Goal: Task Accomplishment & Management: Manage account settings

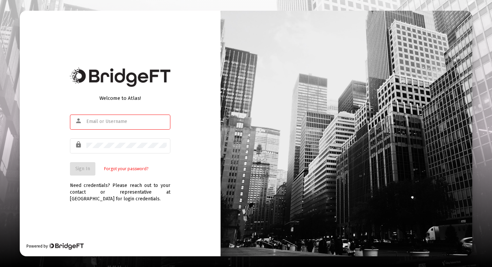
click at [104, 121] on div at bounding box center [126, 121] width 80 height 16
click at [105, 122] on input "text" at bounding box center [126, 121] width 80 height 5
drag, startPoint x: 111, startPoint y: 124, endPoint x: 157, endPoint y: 126, distance: 47.0
click at [121, 125] on div at bounding box center [126, 121] width 80 height 16
click at [0, 267] on com-1password-button at bounding box center [0, 267] width 0 height 0
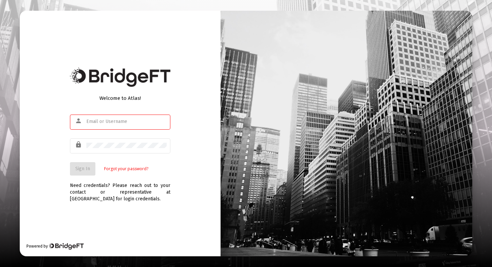
type input "[EMAIL_ADDRESS][DOMAIN_NAME]"
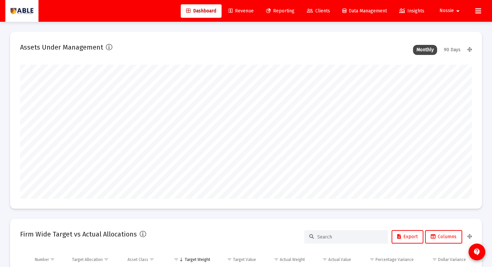
scroll to position [134, 243]
type input "[DATE]"
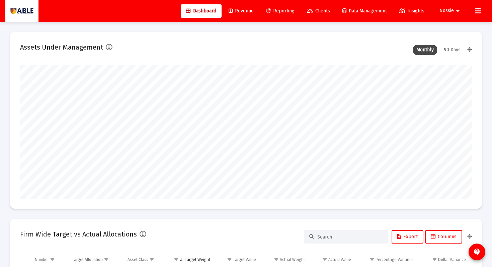
click at [249, 12] on span "Revenue" at bounding box center [241, 11] width 25 height 6
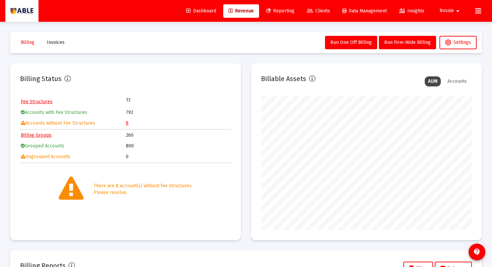
scroll to position [134, 211]
click at [325, 13] on span "Clients" at bounding box center [318, 11] width 23 height 6
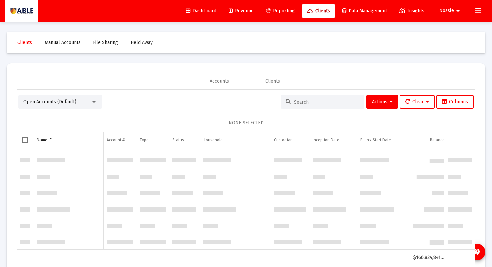
scroll to position [6028, 0]
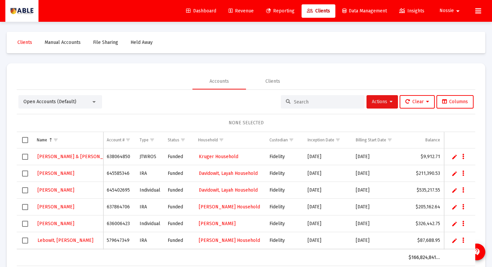
click at [372, 105] on button "Actions" at bounding box center [382, 101] width 31 height 13
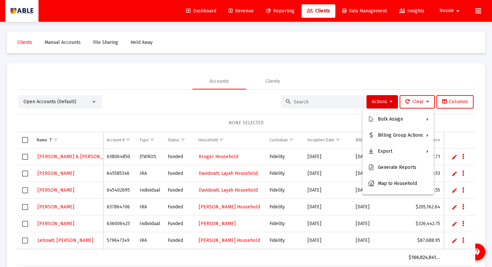
click at [349, 80] on div at bounding box center [246, 133] width 492 height 267
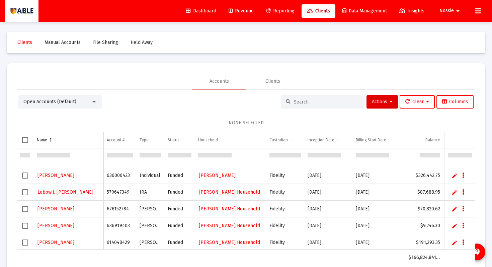
scroll to position [0, 0]
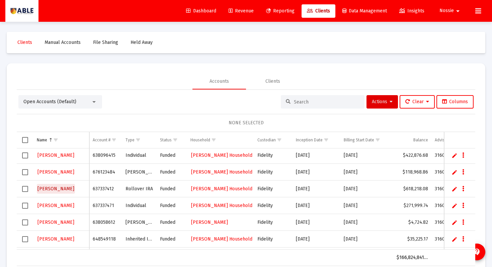
click at [62, 189] on span "[PERSON_NAME]" at bounding box center [56, 189] width 37 height 6
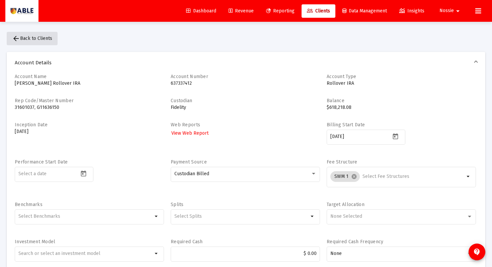
click at [17, 39] on mat-icon "arrow_back" at bounding box center [16, 38] width 8 height 8
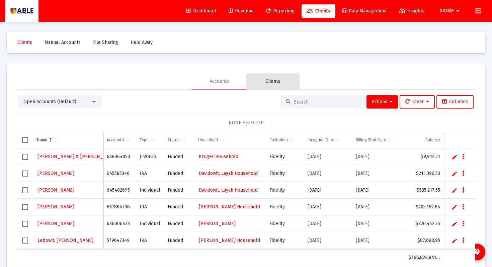
click at [277, 78] on div "Clients" at bounding box center [273, 81] width 54 height 16
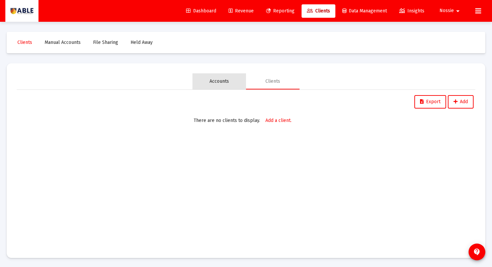
click at [240, 79] on div "Accounts" at bounding box center [220, 81] width 54 height 16
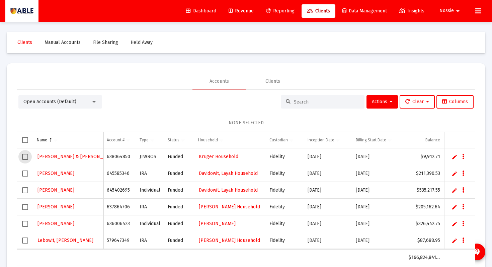
click at [25, 158] on span "Select row" at bounding box center [25, 157] width 6 height 6
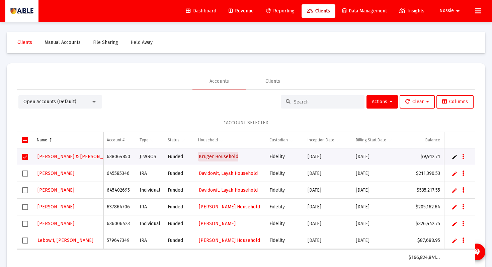
click at [207, 157] on span "Kruger Household" at bounding box center [219, 157] width 40 height 6
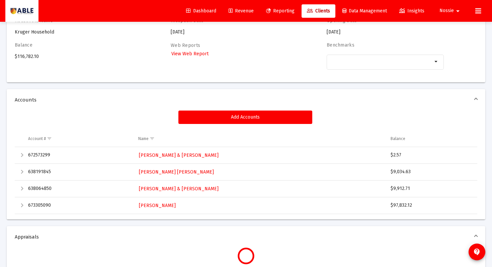
click at [22, 156] on div "Expand" at bounding box center [22, 155] width 8 height 8
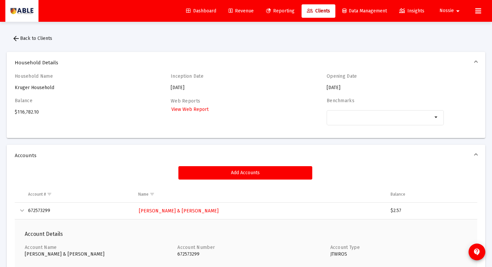
click at [15, 40] on mat-icon "arrow_back" at bounding box center [16, 38] width 8 height 8
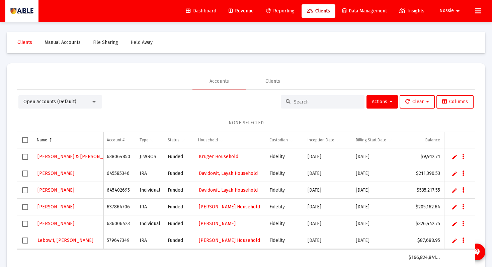
click at [456, 159] on link "Edit" at bounding box center [455, 157] width 6 height 6
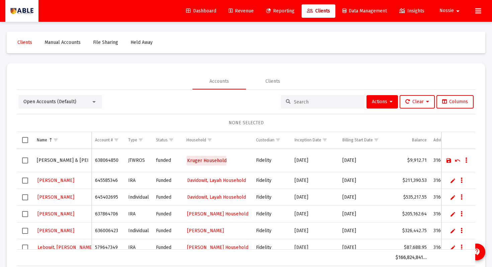
click at [197, 161] on span "Kruger Household" at bounding box center [207, 161] width 40 height 6
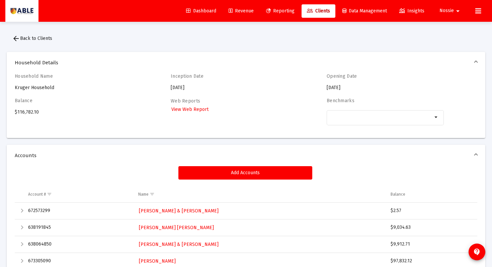
click at [20, 41] on mat-icon "arrow_back" at bounding box center [16, 38] width 8 height 8
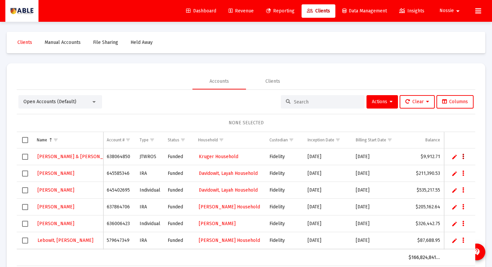
click at [465, 158] on button "Data grid" at bounding box center [464, 156] width 6 height 6
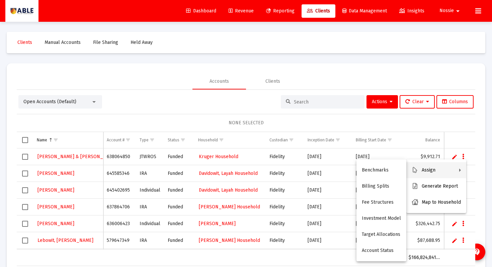
click at [202, 162] on div at bounding box center [246, 133] width 492 height 267
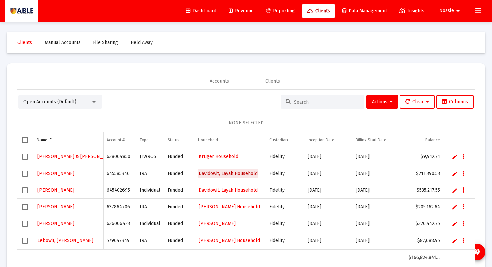
click at [211, 171] on span "Davidowit, Layah Household" at bounding box center [228, 173] width 59 height 6
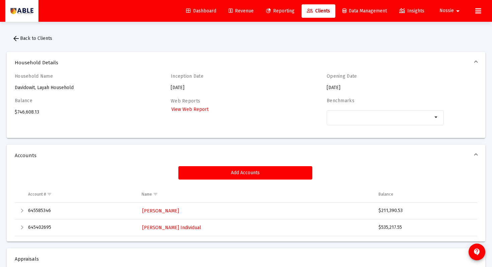
scroll to position [1, 0]
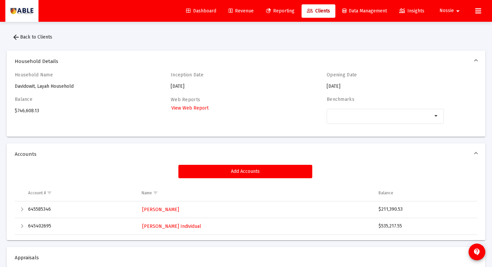
click at [23, 211] on div "Expand" at bounding box center [22, 209] width 8 height 8
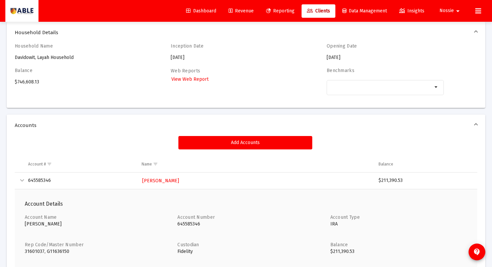
scroll to position [0, 0]
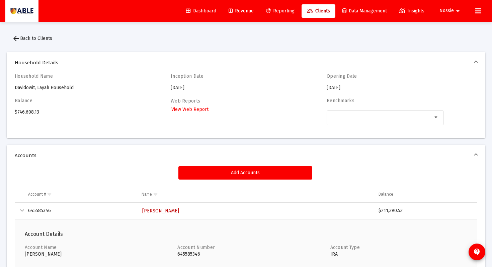
click at [164, 208] on span "[PERSON_NAME]" at bounding box center [160, 211] width 37 height 6
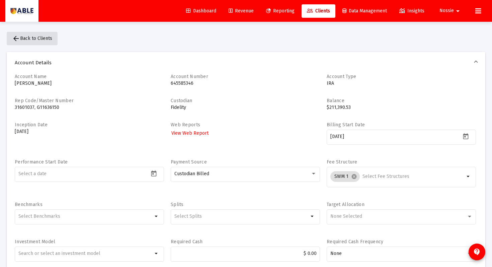
click at [27, 41] on span "arrow_back Back to Clients" at bounding box center [32, 39] width 40 height 6
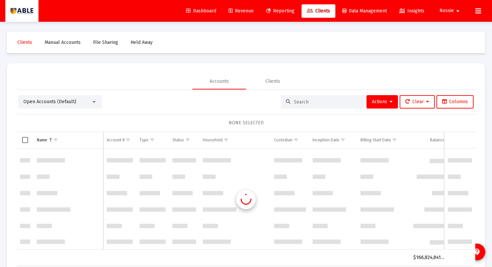
scroll to position [6028, 0]
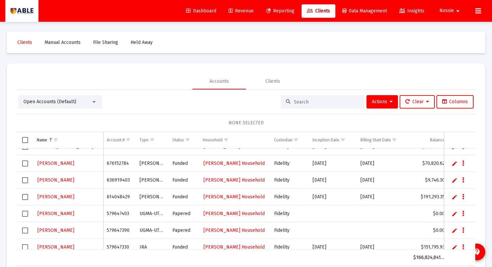
click at [453, 182] on link "Edit" at bounding box center [455, 180] width 6 height 6
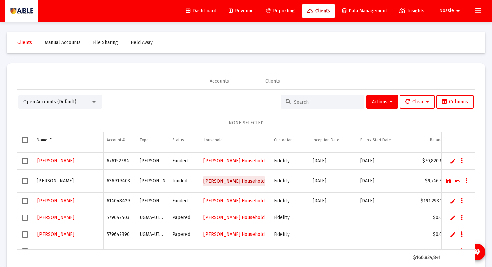
scroll to position [0, 0]
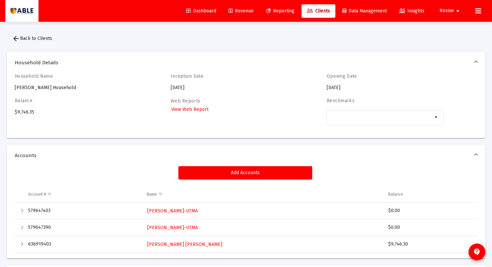
click at [247, 183] on div "Add Accounts Account # Name Balance 579647403 [PERSON_NAME]-UTMA $0.00 57964739…" at bounding box center [246, 209] width 463 height 87
click at [246, 180] on div "Add Accounts Account # Name Balance 579647403 [PERSON_NAME]-UTMA $0.00 57964739…" at bounding box center [246, 209] width 463 height 87
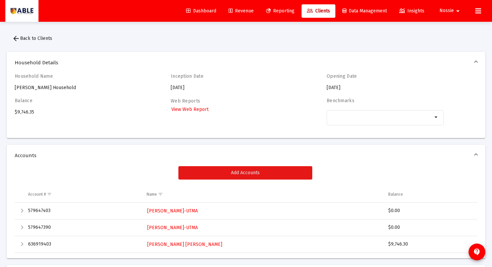
click at [246, 176] on button "Add Accounts" at bounding box center [246, 172] width 134 height 13
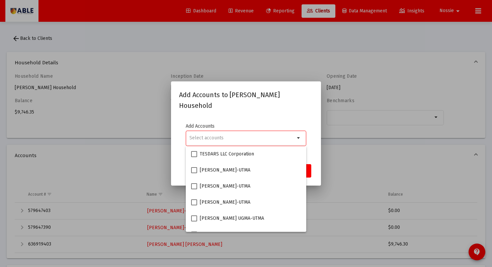
click at [366, 169] on div at bounding box center [246, 133] width 492 height 267
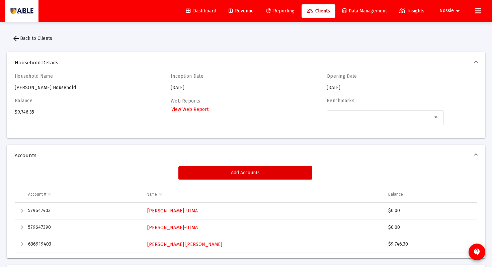
scroll to position [2, 0]
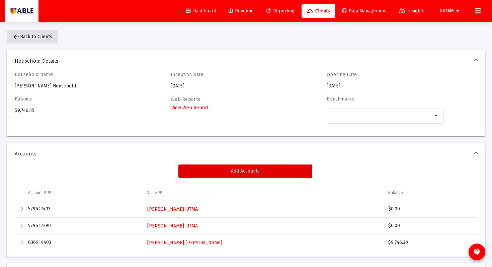
click at [25, 36] on span "arrow_back Back to Clients" at bounding box center [32, 37] width 40 height 6
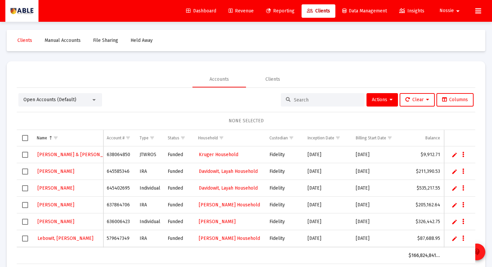
click at [484, 252] on button "contact_support" at bounding box center [477, 251] width 17 height 17
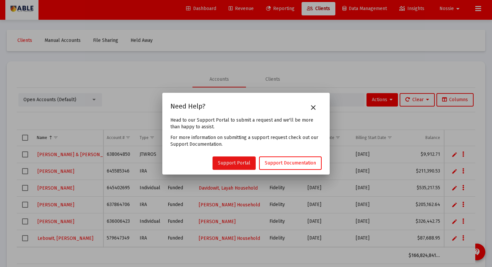
click at [232, 168] on link "Support Portal" at bounding box center [234, 162] width 43 height 13
click at [313, 108] on mat-icon "close" at bounding box center [313, 107] width 8 height 8
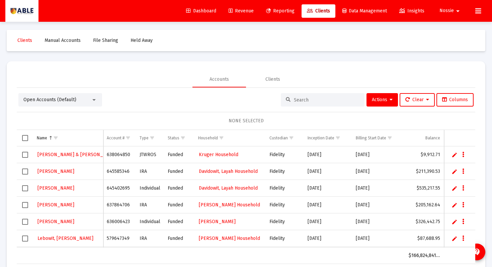
click at [177, 157] on div "Funded" at bounding box center [180, 154] width 24 height 7
click at [23, 206] on span "Select row" at bounding box center [25, 205] width 6 height 6
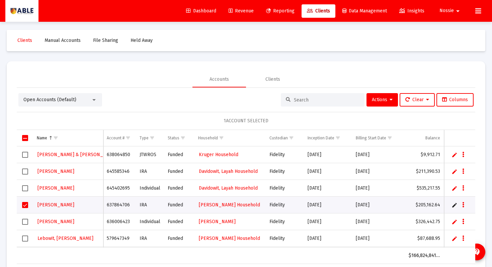
click at [453, 208] on td "Data grid" at bounding box center [459, 205] width 31 height 17
click at [454, 207] on link "Edit" at bounding box center [455, 205] width 6 height 6
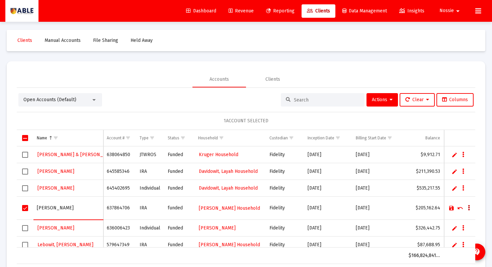
click at [470, 208] on button "Data grid" at bounding box center [469, 208] width 6 height 6
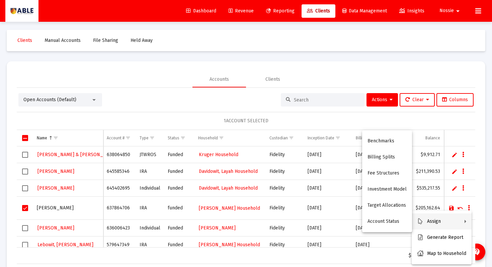
click at [322, 119] on div at bounding box center [246, 133] width 492 height 267
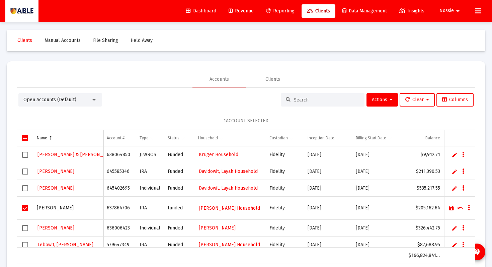
click at [211, 95] on div "Open Accounts (Default) Actions Clear Columns" at bounding box center [245, 99] width 455 height 13
click at [22, 207] on span "Select row" at bounding box center [25, 208] width 6 height 6
click at [457, 77] on div "Accounts Clients" at bounding box center [246, 79] width 459 height 16
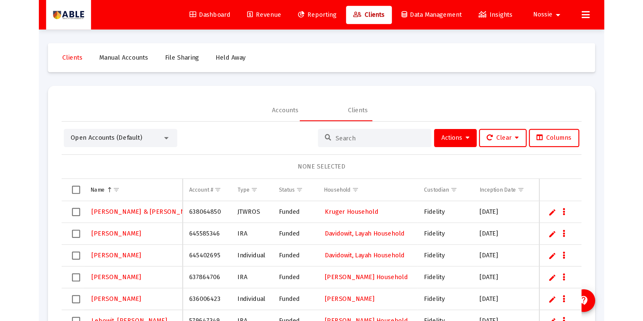
scroll to position [5787, 0]
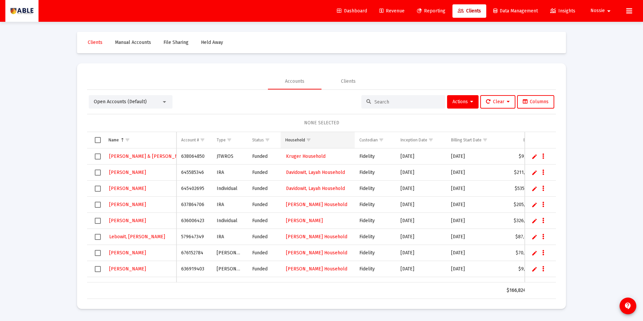
click at [299, 141] on div "Household" at bounding box center [295, 139] width 20 height 5
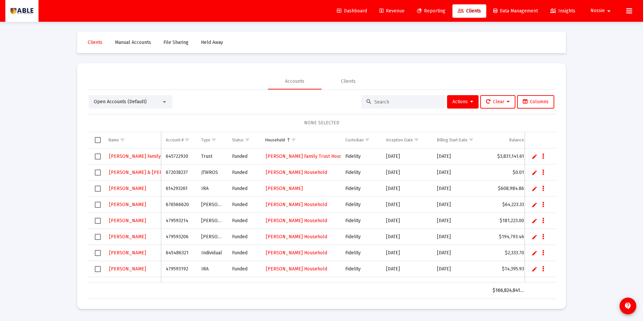
scroll to position [5783, 0]
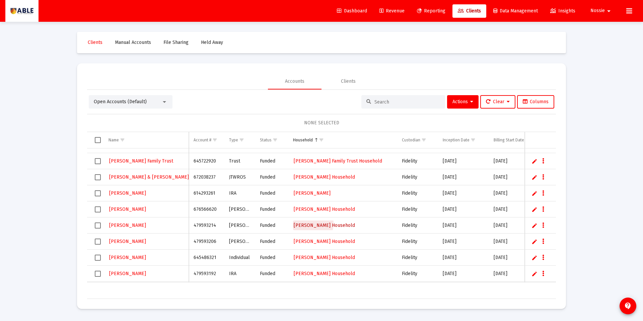
click at [308, 223] on span "[PERSON_NAME] Household" at bounding box center [324, 225] width 61 height 6
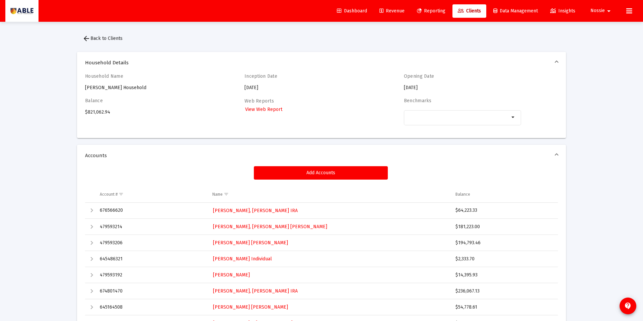
click at [492, 63] on mat-expansion-panel-header "Household Details" at bounding box center [321, 62] width 489 height 21
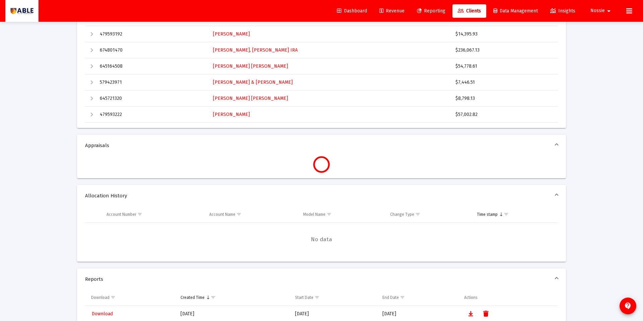
scroll to position [132, 0]
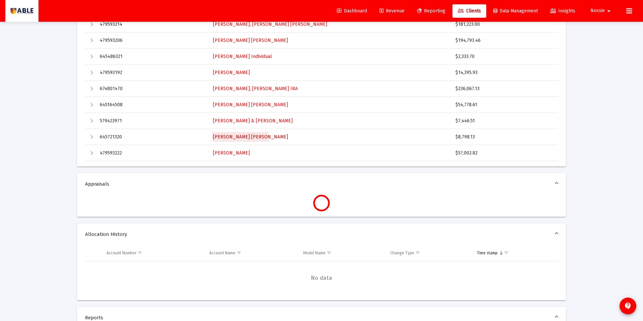
click at [221, 141] on link "Arielle Leventhal Roth IRA" at bounding box center [250, 137] width 76 height 10
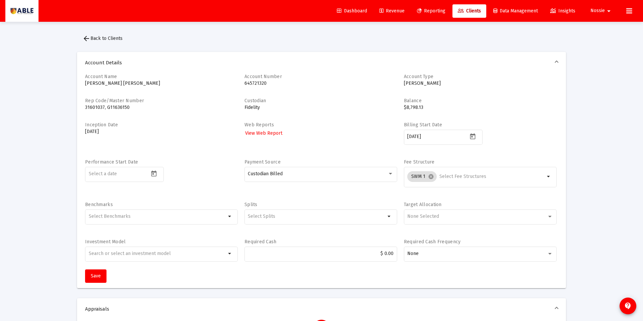
click at [89, 42] on button "arrow_back Back to Clients" at bounding box center [102, 38] width 51 height 13
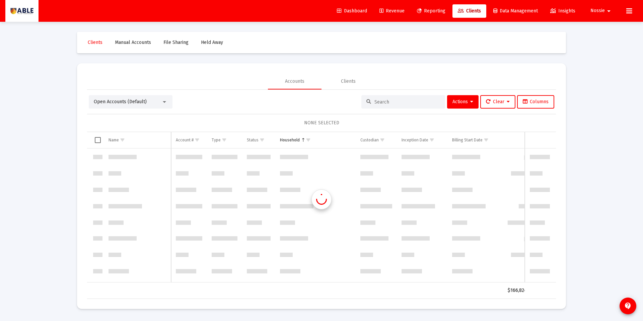
scroll to position [5466, 0]
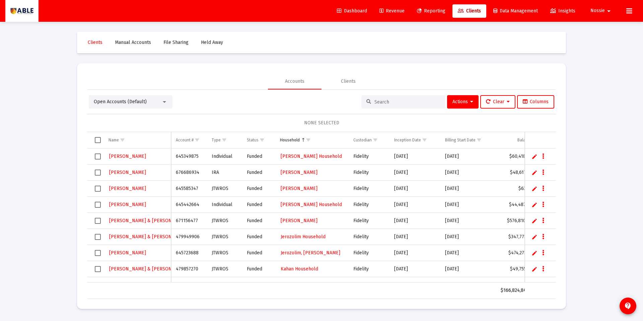
click at [96, 156] on span "Select row" at bounding box center [98, 156] width 6 height 6
click at [492, 157] on button "Data grid" at bounding box center [543, 156] width 6 height 6
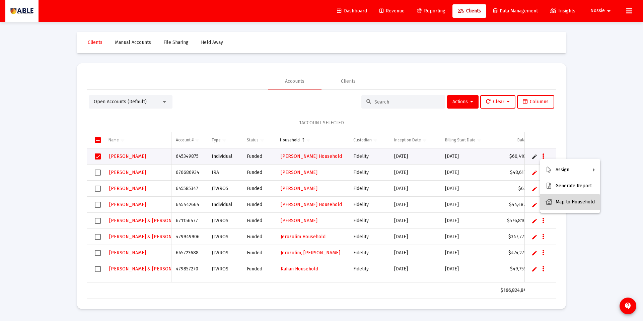
click at [492, 208] on button "Map to Household" at bounding box center [570, 202] width 60 height 16
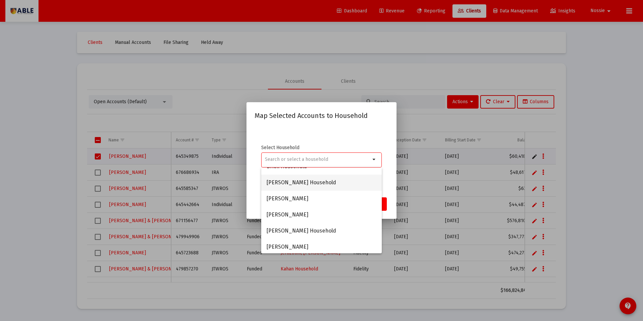
scroll to position [236, 0]
click at [392, 126] on mat-dialog-container "Map Selected Accounts to Household Select Household arrow_drop_down Cancel Save" at bounding box center [321, 160] width 150 height 117
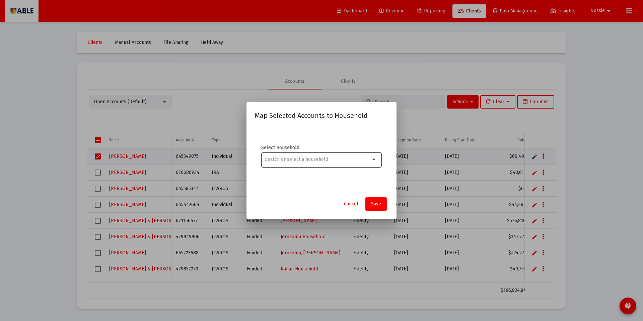
click at [317, 158] on input at bounding box center [317, 159] width 105 height 5
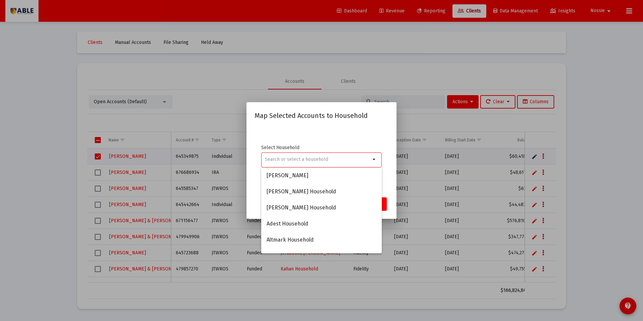
click at [344, 133] on div "Select Household arrow_drop_down" at bounding box center [322, 159] width 134 height 67
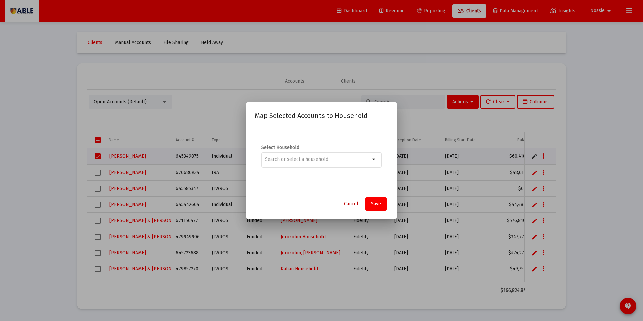
click at [345, 203] on span "Cancel" at bounding box center [351, 204] width 14 height 6
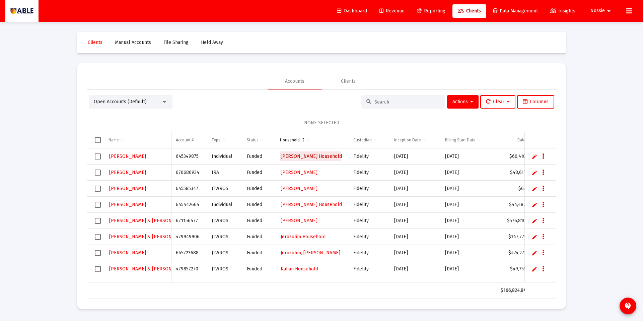
click at [292, 156] on span "Jacobson, Moshe Household" at bounding box center [311, 156] width 61 height 6
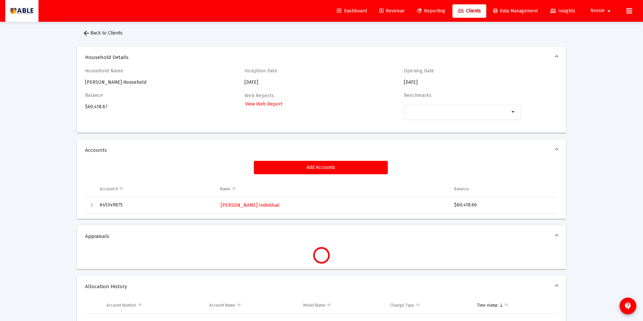
scroll to position [22, 0]
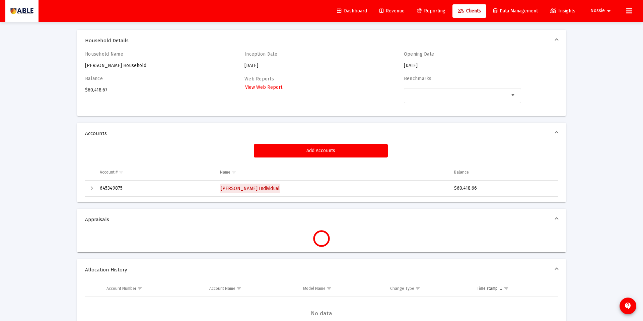
click at [275, 188] on span "Moshe Jacobson Individual" at bounding box center [250, 189] width 59 height 6
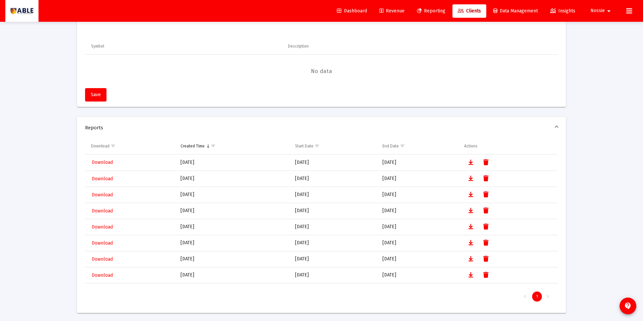
scroll to position [610, 0]
click at [492, 12] on span "Data Management" at bounding box center [515, 11] width 45 height 6
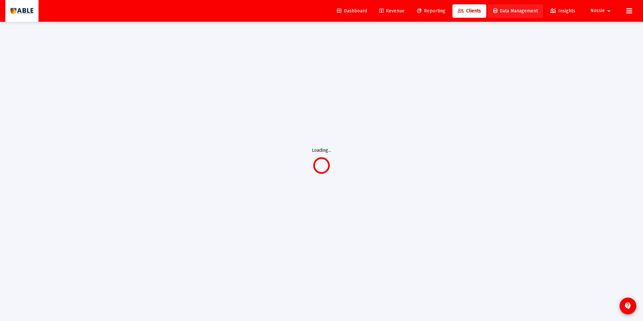
scroll to position [22, 0]
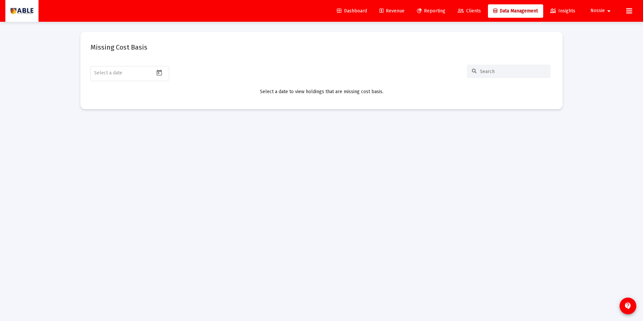
click at [473, 11] on span "Clients" at bounding box center [469, 11] width 23 height 6
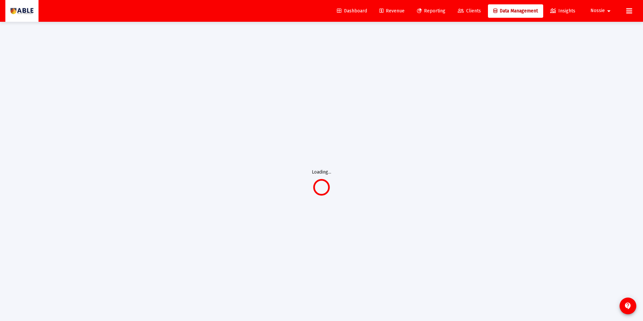
click at [439, 12] on span "Reporting" at bounding box center [431, 11] width 28 height 6
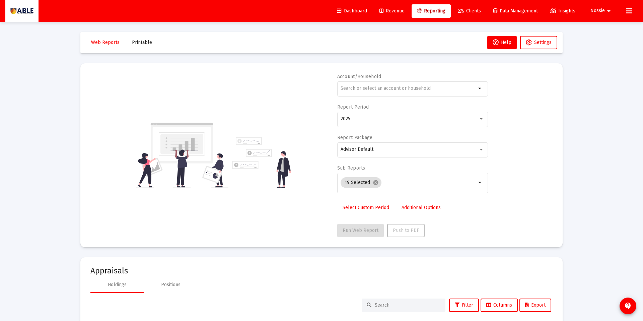
click at [402, 12] on link "Revenue" at bounding box center [392, 10] width 36 height 13
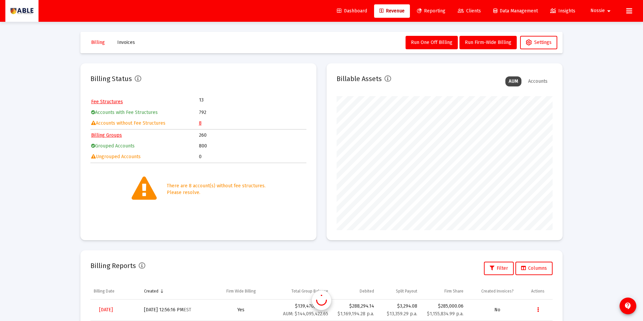
scroll to position [134, 216]
click at [99, 134] on link "Billing Groups" at bounding box center [106, 135] width 31 height 6
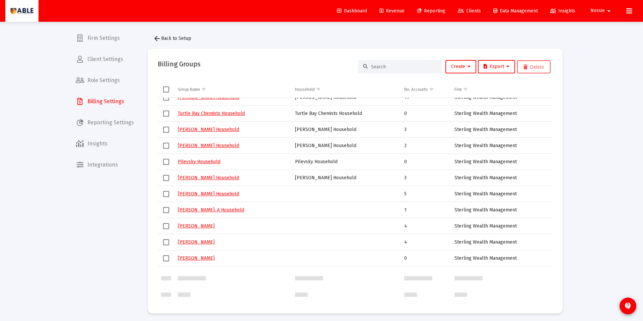
scroll to position [1600, 0]
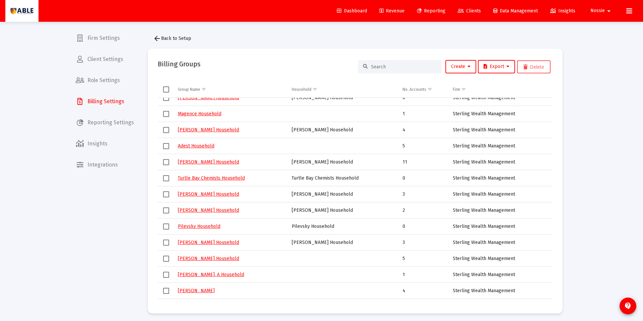
click at [232, 179] on link "Turtle Bay Chemists Household" at bounding box center [211, 178] width 67 height 6
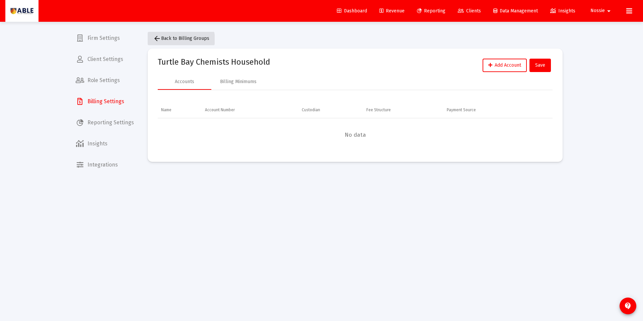
click at [162, 41] on span "arrow_back Back to Billing Groups" at bounding box center [181, 39] width 56 height 6
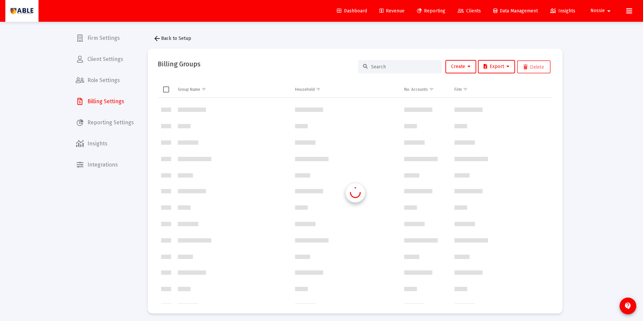
scroll to position [1608, 0]
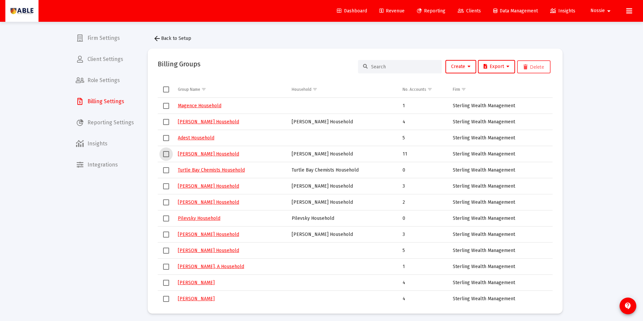
click at [168, 154] on span "Select row" at bounding box center [166, 154] width 6 height 6
click at [192, 152] on link "[PERSON_NAME] Household" at bounding box center [208, 154] width 61 height 6
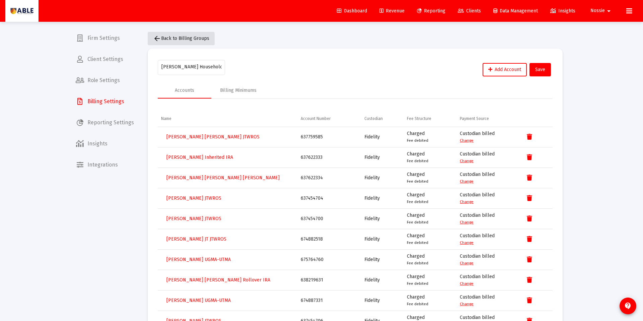
click at [158, 40] on mat-icon "arrow_back" at bounding box center [157, 38] width 8 height 8
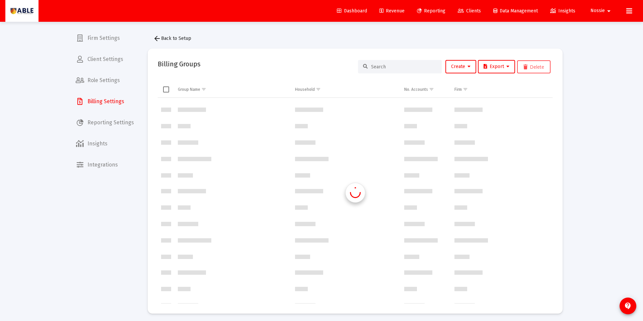
scroll to position [1608, 0]
